Goal: Information Seeking & Learning: Learn about a topic

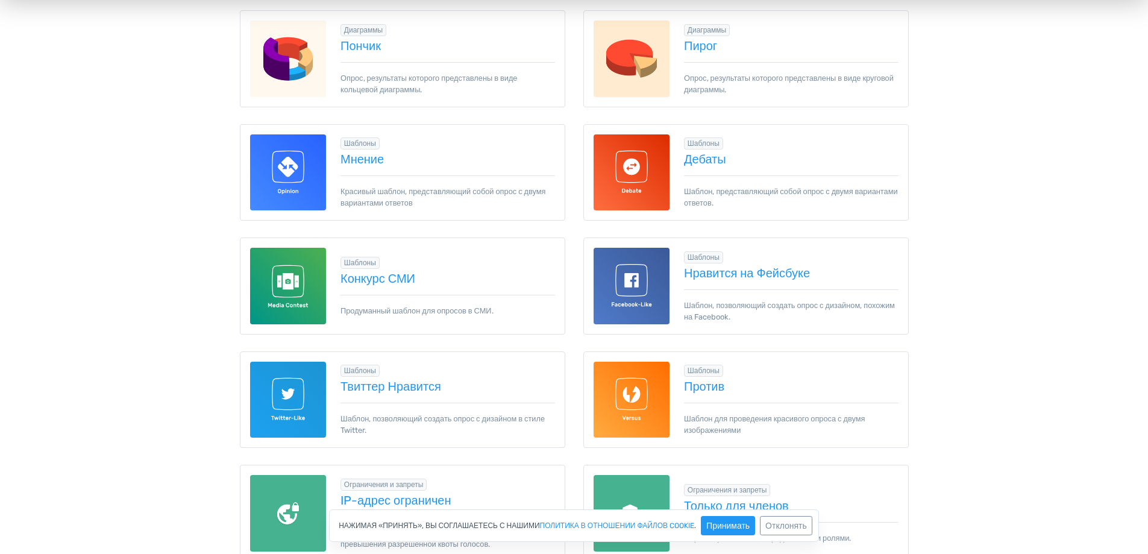
scroll to position [602, 0]
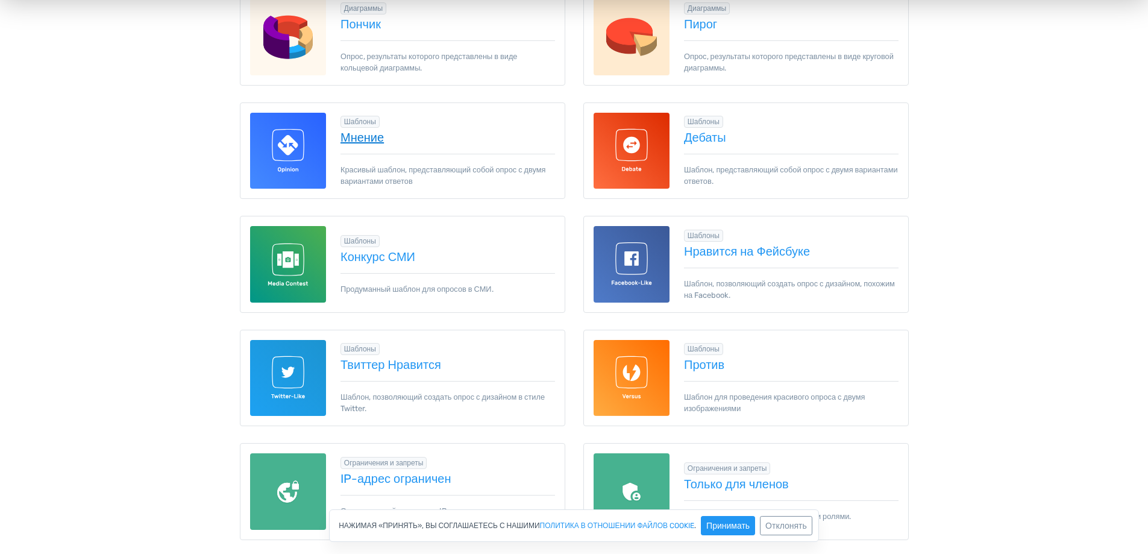
click at [366, 138] on font "Мнение" at bounding box center [361, 137] width 43 height 14
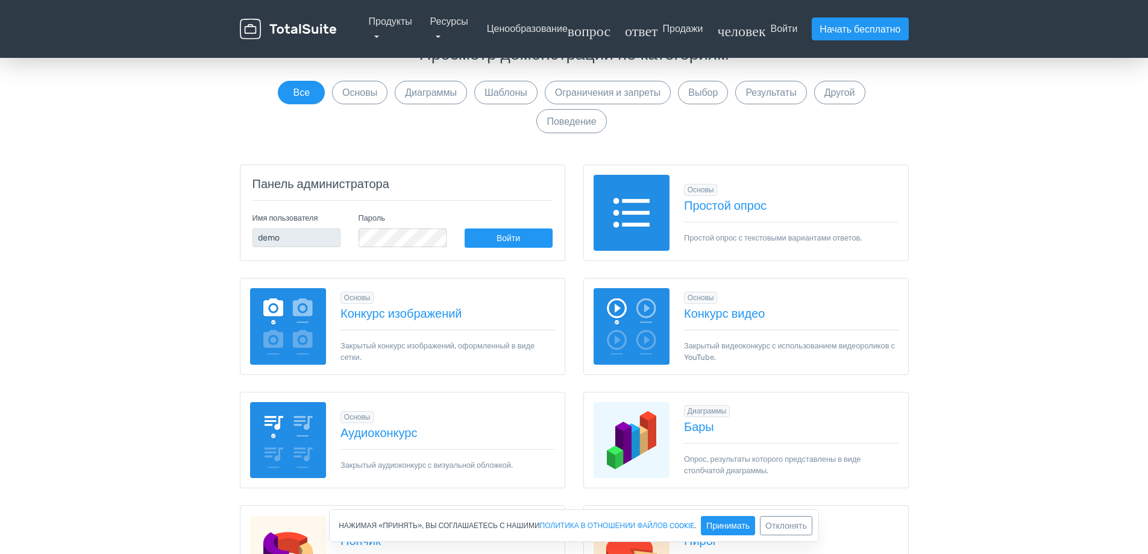
scroll to position [0, 0]
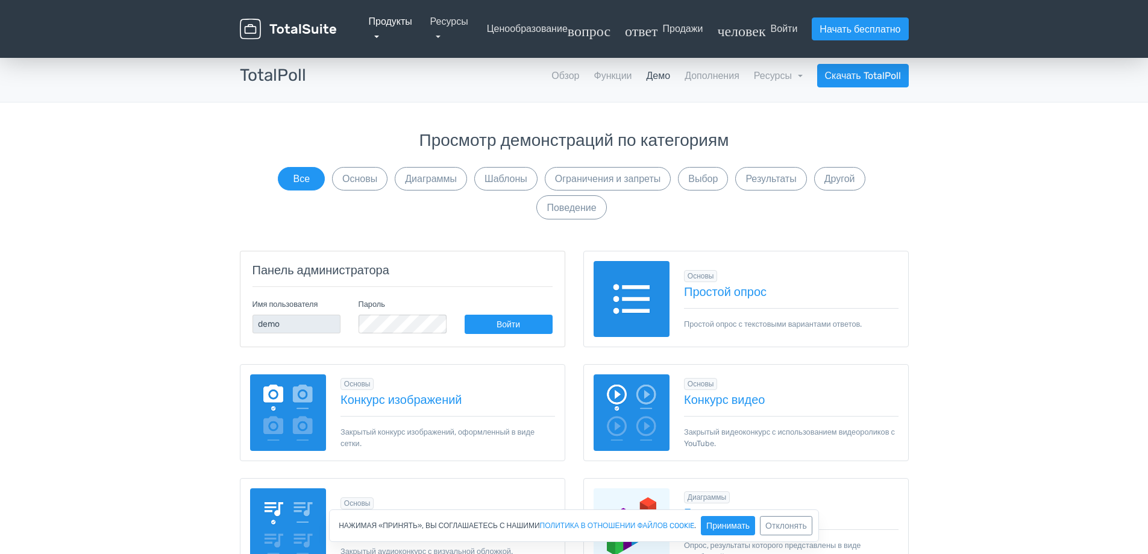
click at [369, 27] on font "Продукты" at bounding box center [390, 21] width 43 height 11
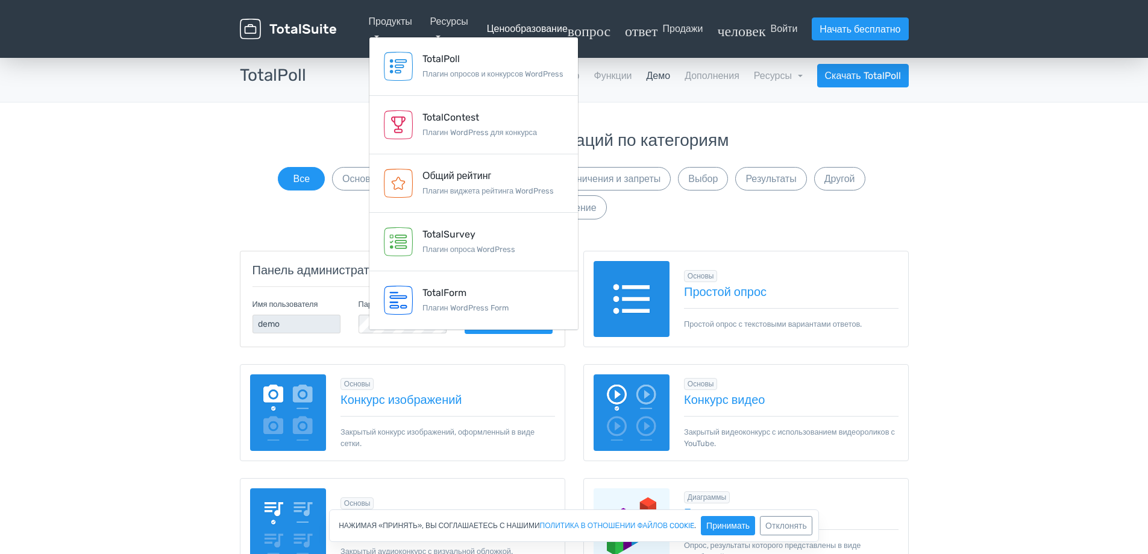
click at [487, 34] on font "Ценообразование" at bounding box center [527, 28] width 81 height 11
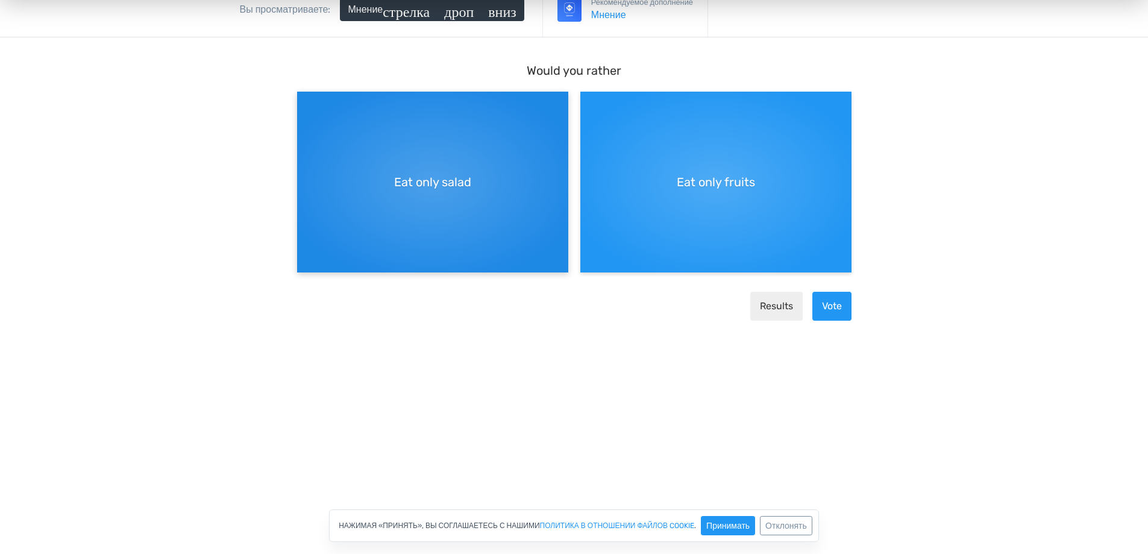
scroll to position [60, 0]
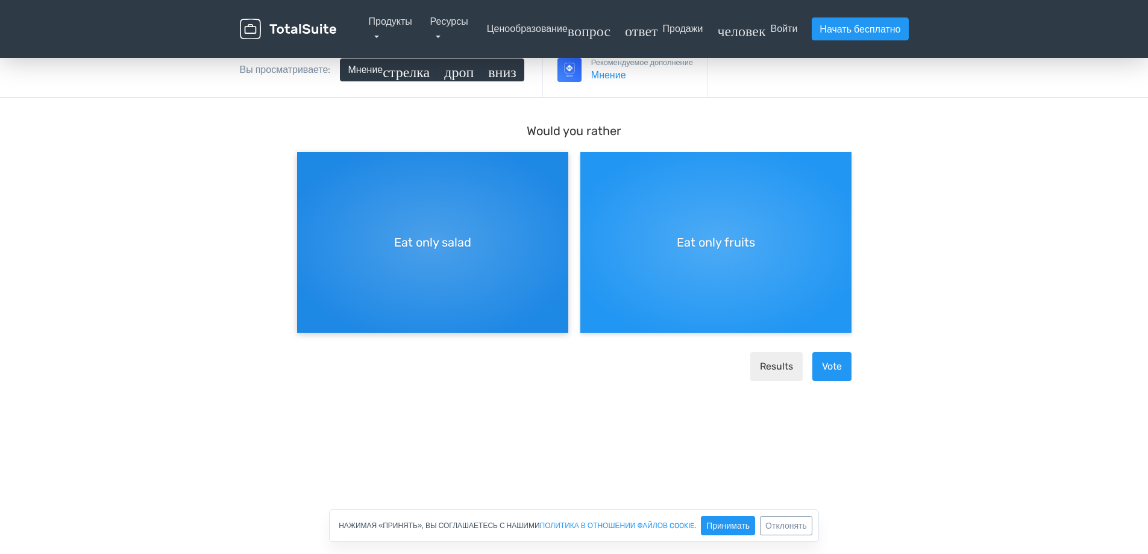
click at [423, 239] on span "Eat only salad" at bounding box center [432, 242] width 77 height 18
click at [305, 166] on input "Eat only salad" at bounding box center [301, 162] width 8 height 8
radio input "true"
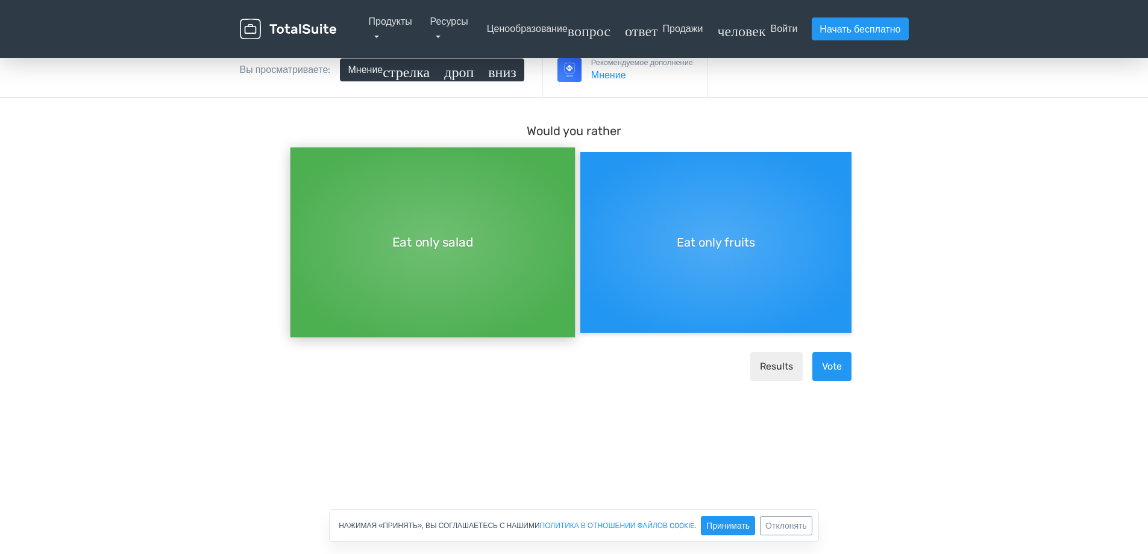
scroll to position [10, 0]
click at [834, 369] on button "Vote" at bounding box center [831, 366] width 39 height 29
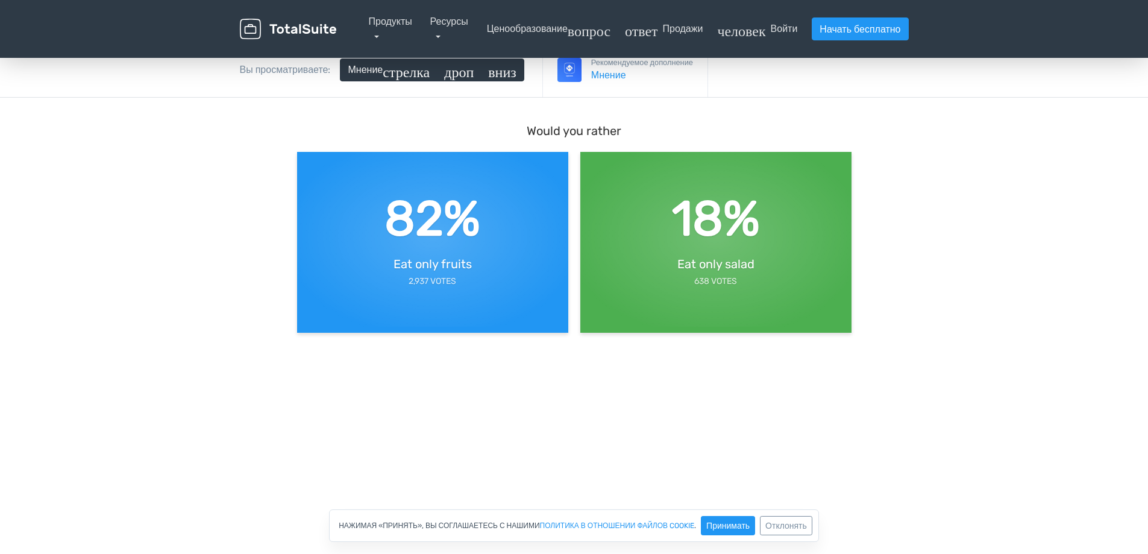
click at [924, 269] on body "Would you rather 82% Eat only fruits 2,937 Votes 18% Eat only salad 638 Votes" at bounding box center [574, 254] width 1148 height 312
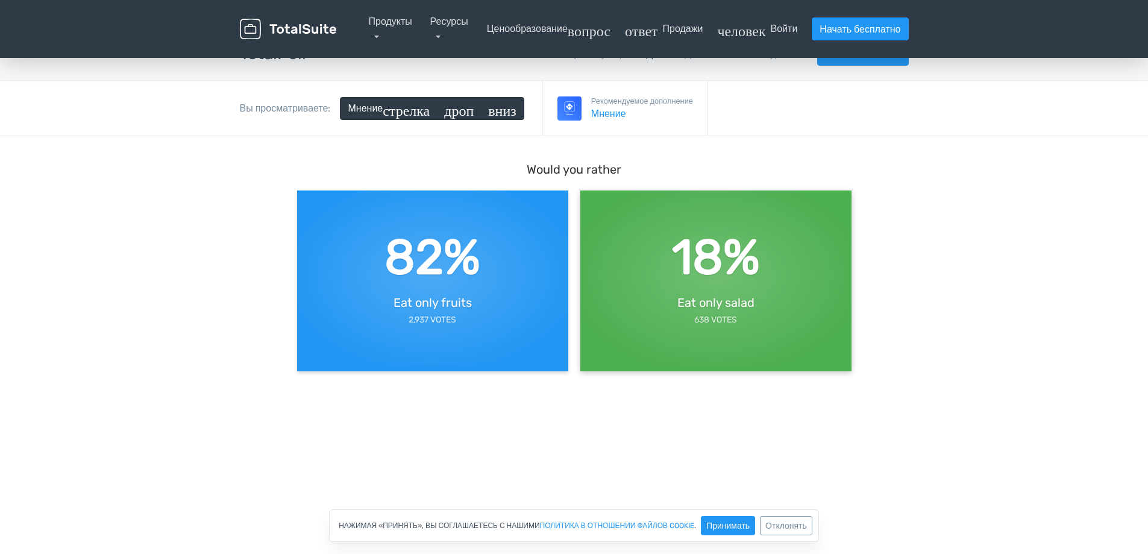
scroll to position [0, 0]
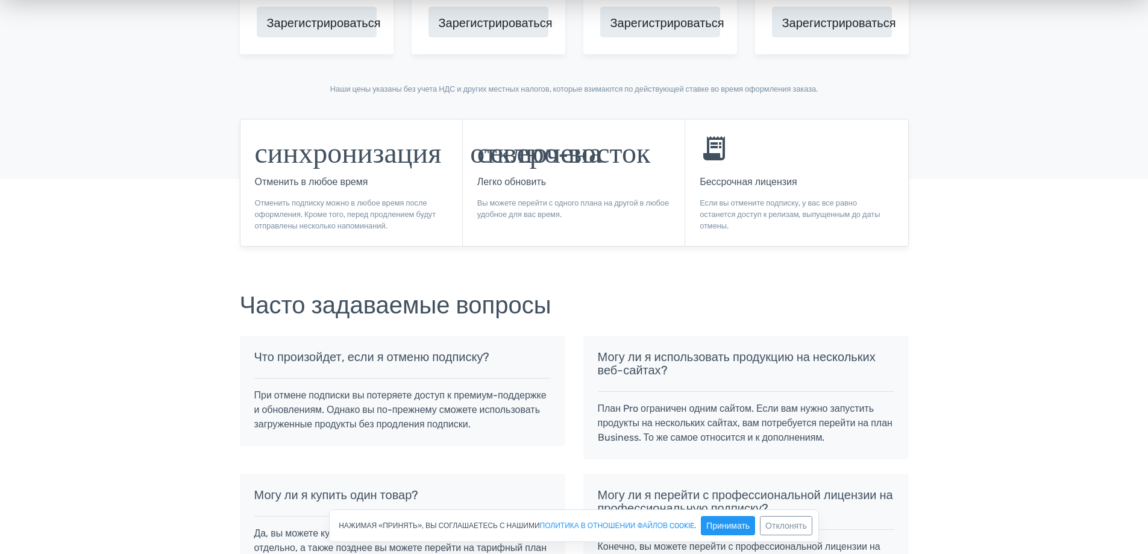
scroll to position [904, 0]
